Goal: Complete application form

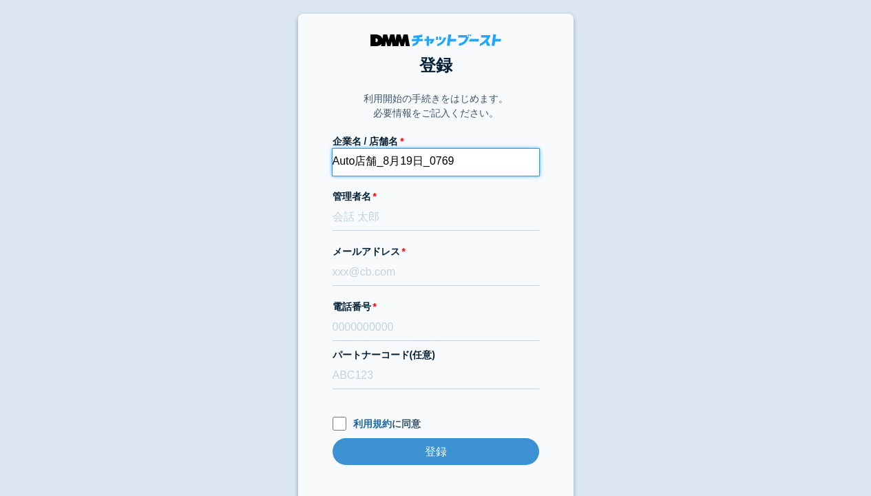
type input "Auto店舗_8月19日_0769"
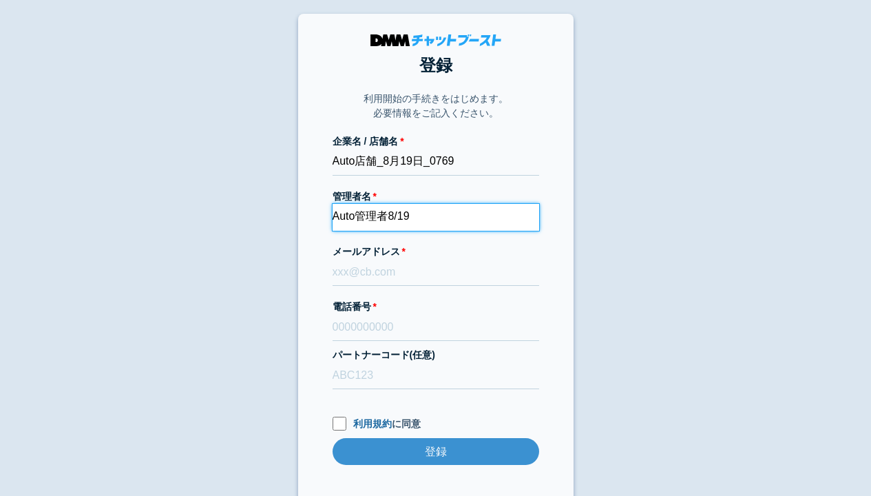
type input "Auto管理者8/19"
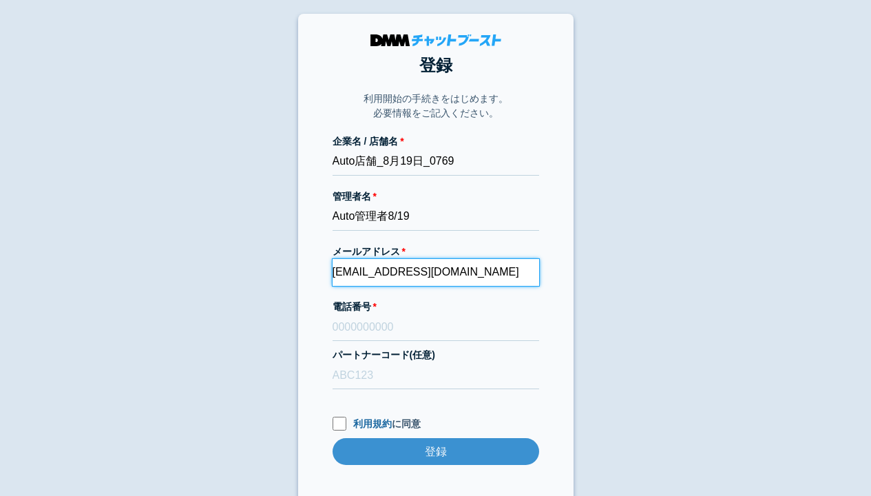
type input "[EMAIL_ADDRESS][DOMAIN_NAME]"
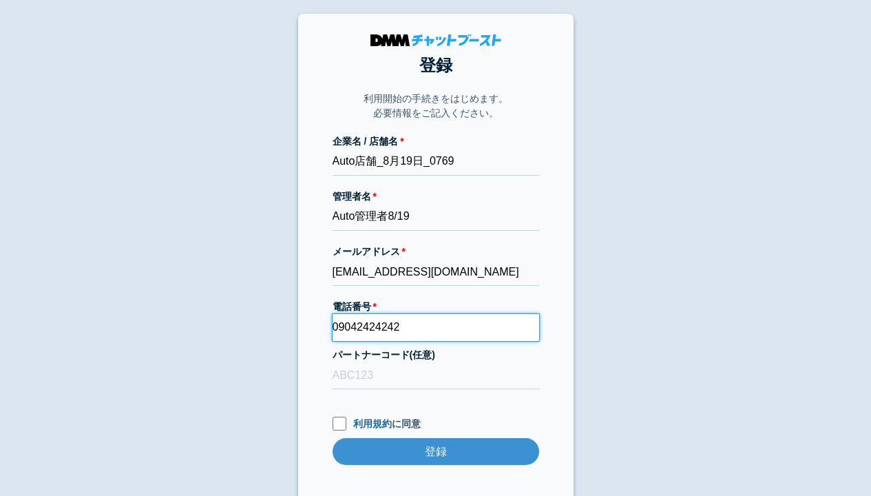
type input "09042424242"
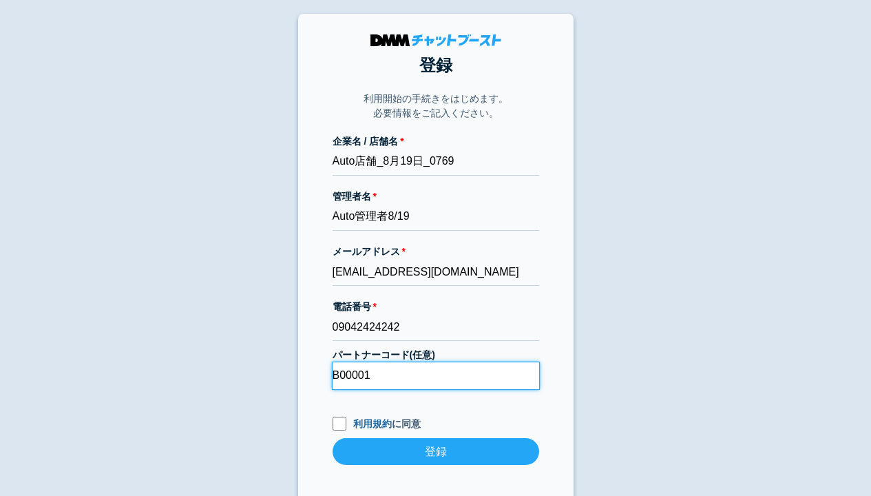
type input "B00001"
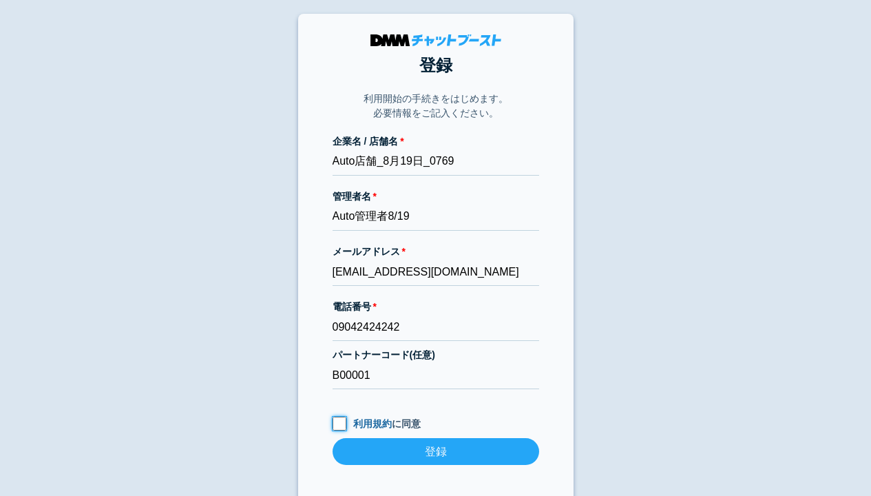
click at [339, 423] on input "利用規約 に同意" at bounding box center [340, 424] width 14 height 14
checkbox input "true"
click at [435, 451] on input "登録" at bounding box center [436, 451] width 207 height 27
